Goal: Task Accomplishment & Management: Manage account settings

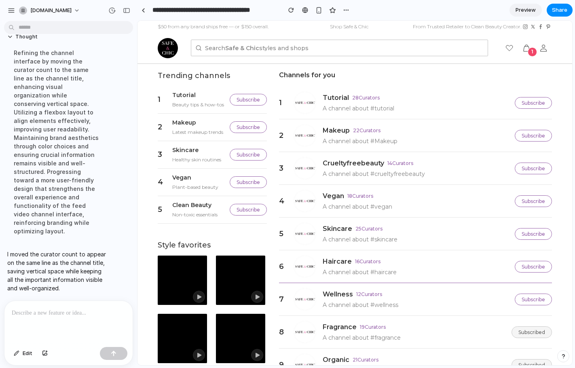
scroll to position [147, 0]
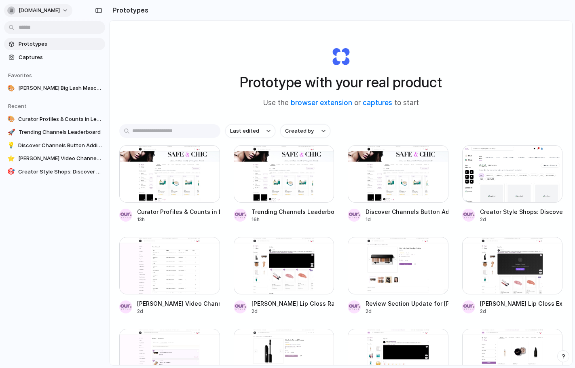
click at [38, 6] on button "[DOMAIN_NAME]" at bounding box center [38, 10] width 68 height 13
click at [30, 42] on span "Invite members" at bounding box center [38, 42] width 39 height 8
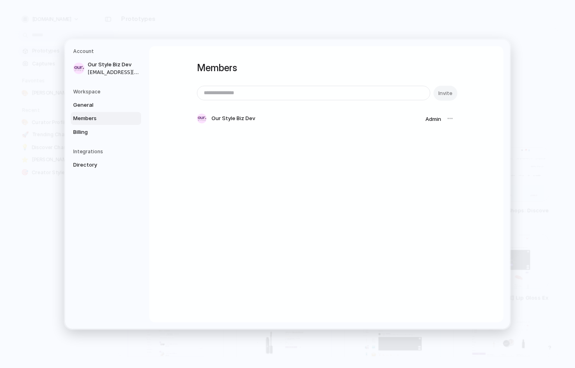
click at [214, 92] on input "email" at bounding box center [313, 93] width 233 height 14
paste input "**********"
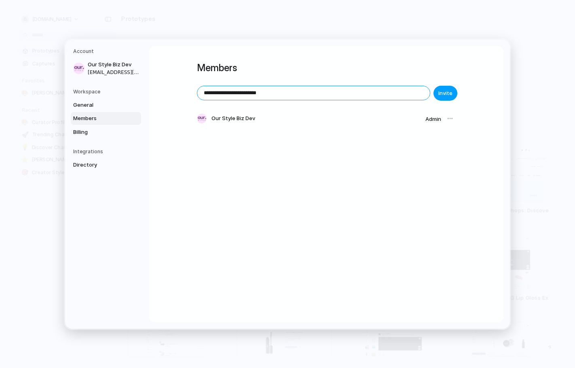
type input "**********"
click at [445, 92] on span "Invite" at bounding box center [445, 93] width 14 height 8
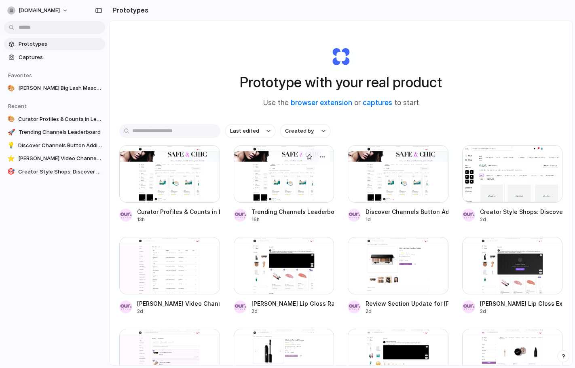
click at [307, 173] on div at bounding box center [284, 173] width 101 height 57
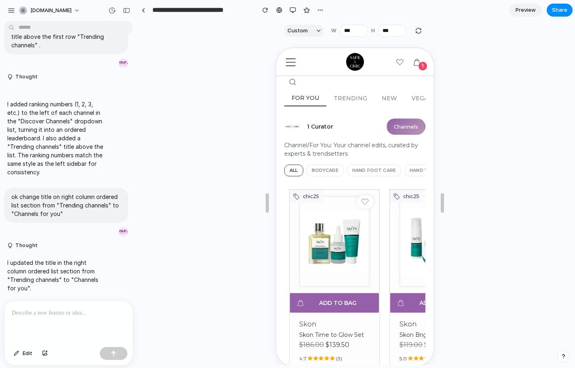
click at [395, 123] on button "Channels" at bounding box center [405, 126] width 39 height 16
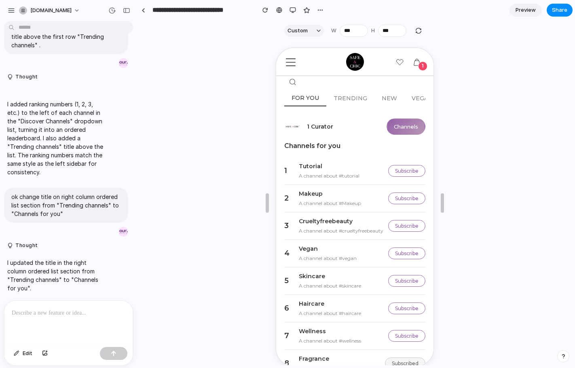
click at [405, 125] on button "Channels" at bounding box center [405, 126] width 39 height 16
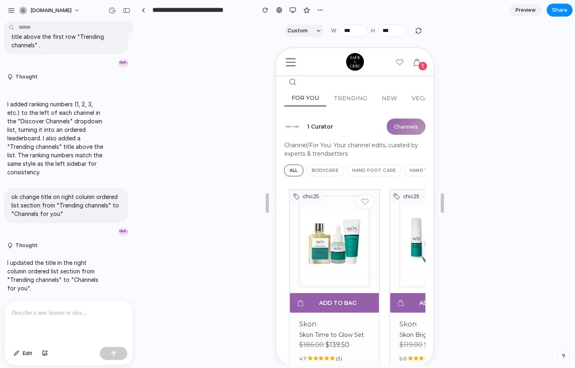
click at [404, 122] on button "Channels" at bounding box center [405, 126] width 39 height 16
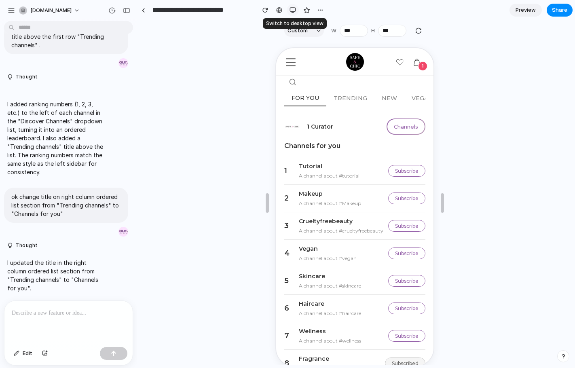
click at [292, 7] on div "button" at bounding box center [293, 10] width 6 height 6
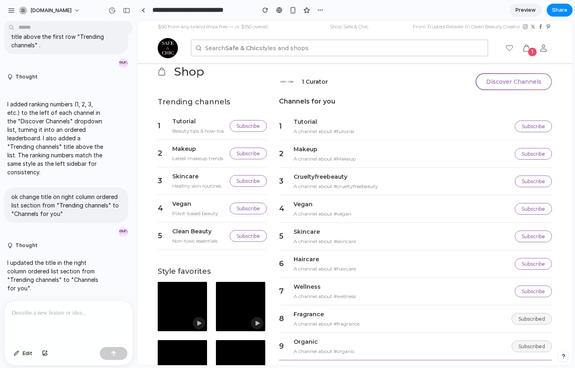
scroll to position [44, 0]
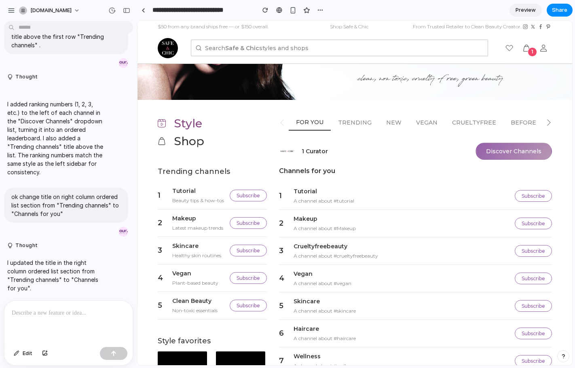
click at [494, 155] on button "Discover Channels" at bounding box center [514, 151] width 76 height 17
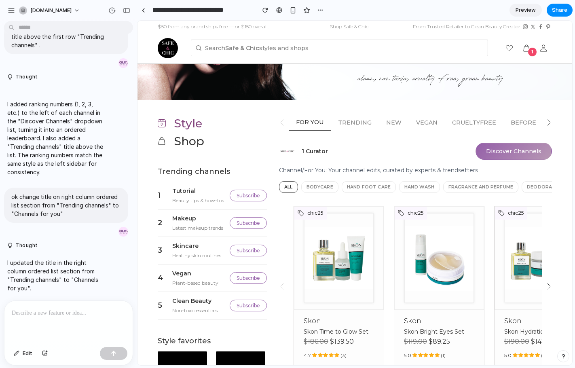
click at [494, 146] on button "Discover Channels" at bounding box center [514, 151] width 76 height 17
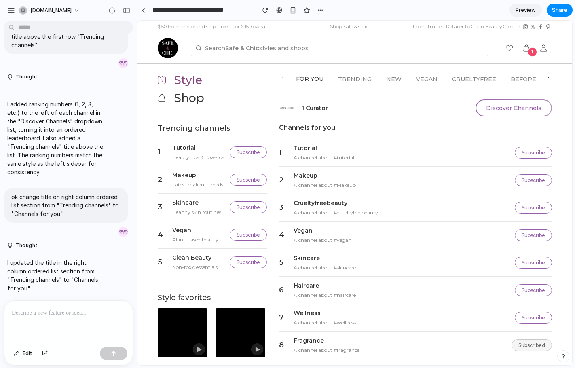
scroll to position [0, 0]
